Goal: Find contact information: Find contact information

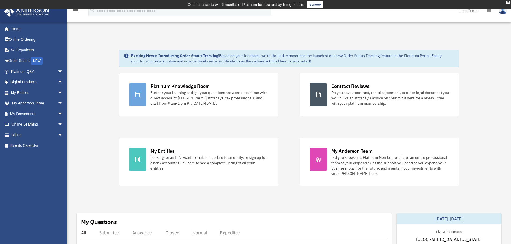
click at [503, 11] on img at bounding box center [503, 11] width 8 height 8
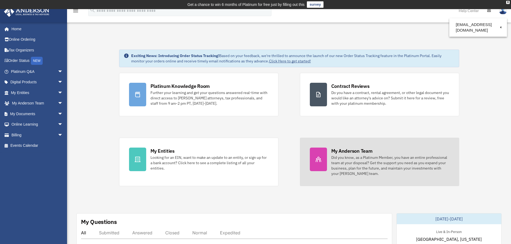
click at [362, 162] on div "Did you know, as a Platinum Member, you have an entire professional team at you…" at bounding box center [390, 165] width 118 height 21
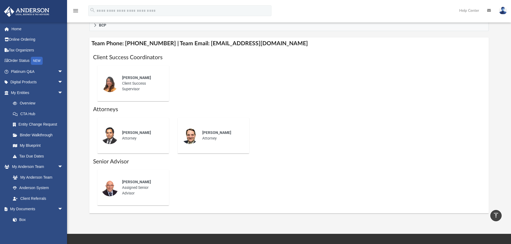
scroll to position [119, 0]
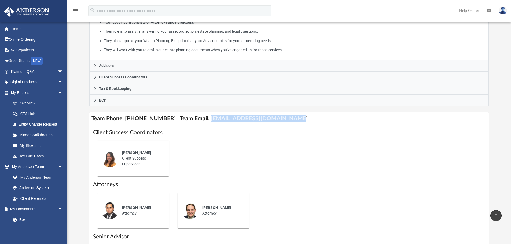
drag, startPoint x: 199, startPoint y: 119, endPoint x: 290, endPoint y: 122, distance: 90.7
click at [290, 122] on h4 "Team Phone: (725) 208-3141 | Team Email: myteam@andersonadvisors.com" at bounding box center [289, 119] width 400 height 12
copy h4 "myteam@andersonadvisors.com"
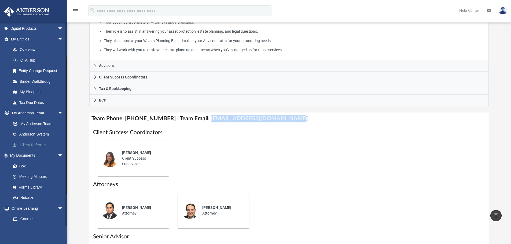
scroll to position [0, 0]
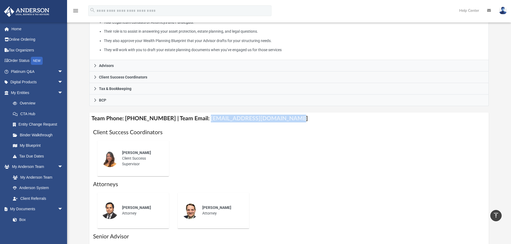
click at [504, 11] on img at bounding box center [503, 11] width 8 height 8
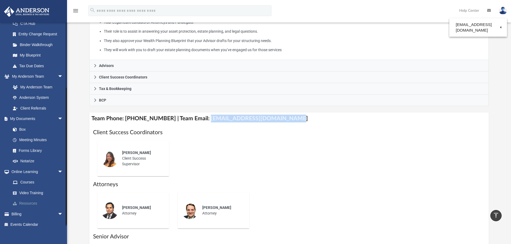
scroll to position [96, 0]
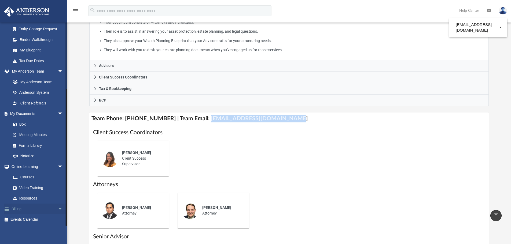
click at [58, 210] on span "arrow_drop_down" at bounding box center [63, 209] width 11 height 11
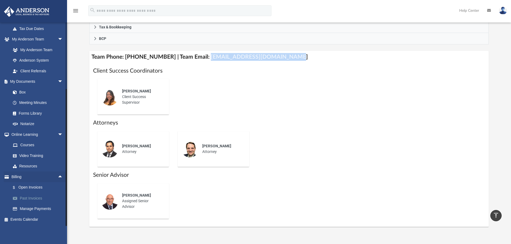
scroll to position [199, 0]
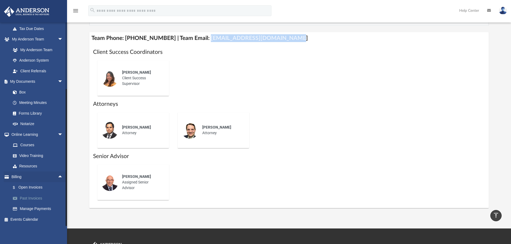
click at [37, 199] on link "Past Invoices" at bounding box center [40, 198] width 64 height 11
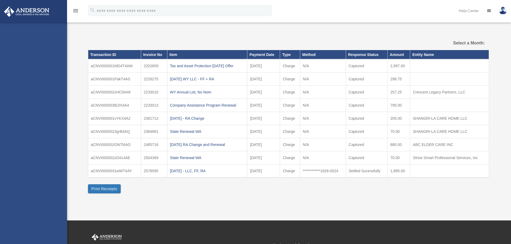
select select
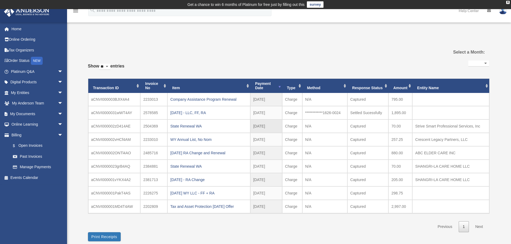
click at [370, 129] on td "Captured" at bounding box center [368, 126] width 41 height 13
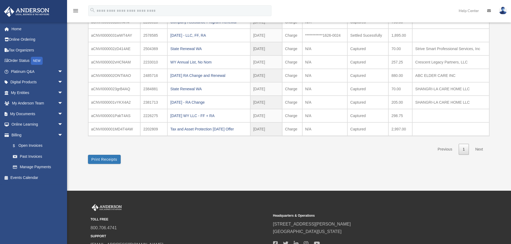
scroll to position [81, 0]
